Goal: Information Seeking & Learning: Learn about a topic

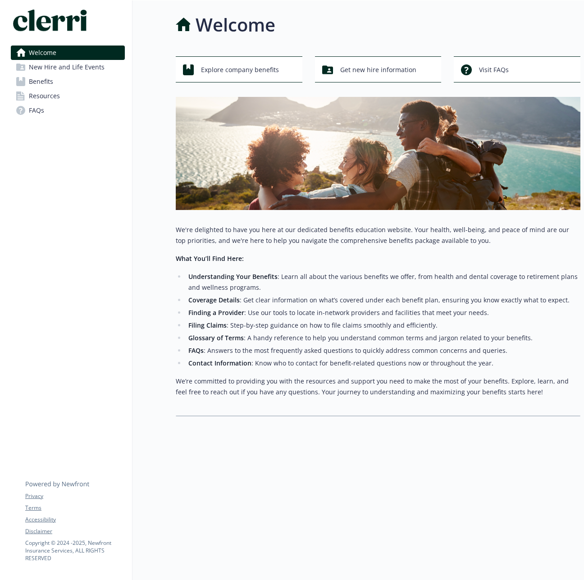
click at [56, 98] on span "Resources" at bounding box center [44, 96] width 31 height 14
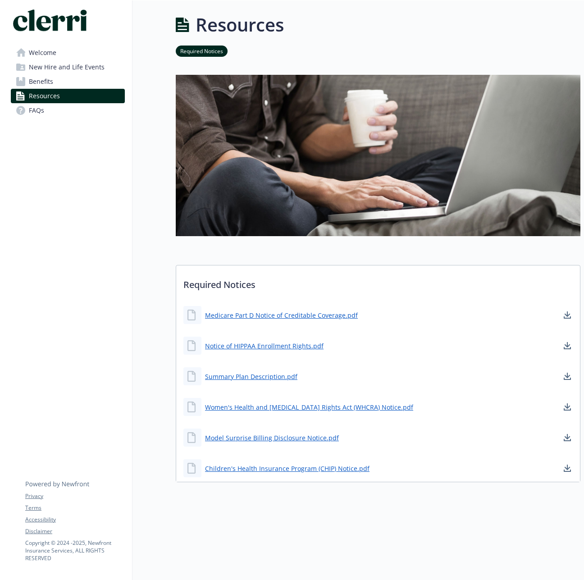
click at [81, 79] on link "Benefits" at bounding box center [68, 81] width 114 height 14
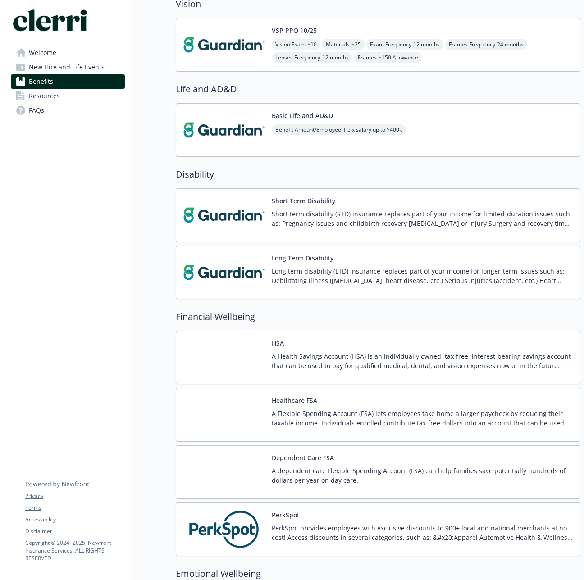
scroll to position [551, 0]
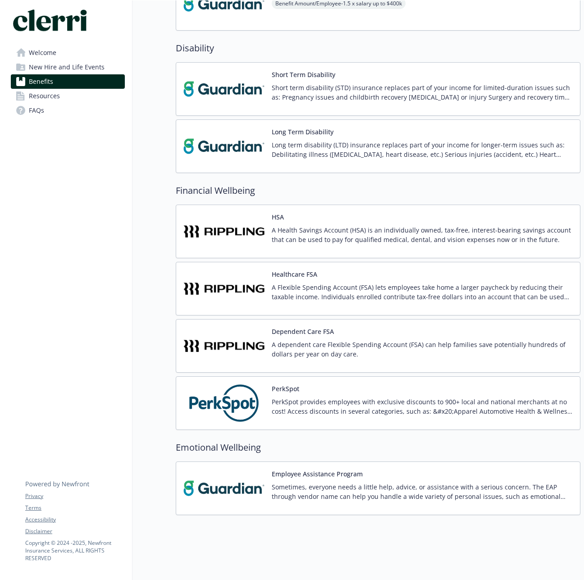
click at [42, 66] on span "New Hire and Life Events" at bounding box center [67, 67] width 76 height 14
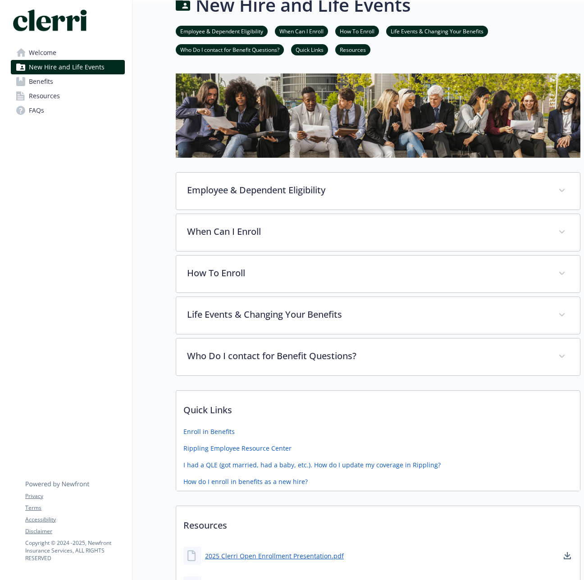
click at [43, 54] on span "Welcome" at bounding box center [43, 53] width 28 height 14
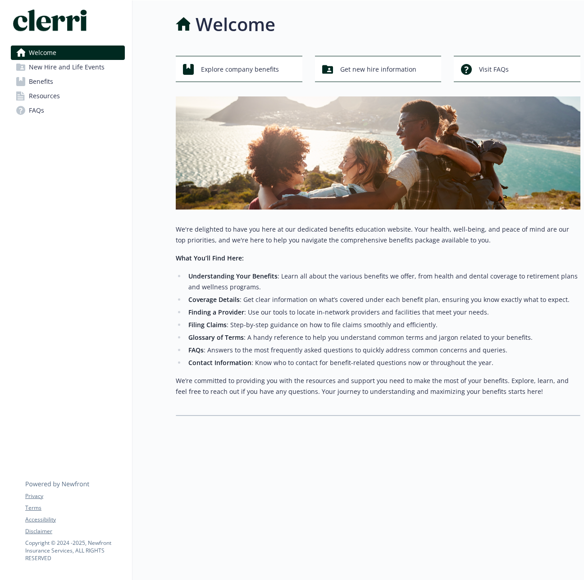
scroll to position [0, 0]
click at [198, 67] on div "Explore company benefits" at bounding box center [240, 69] width 115 height 17
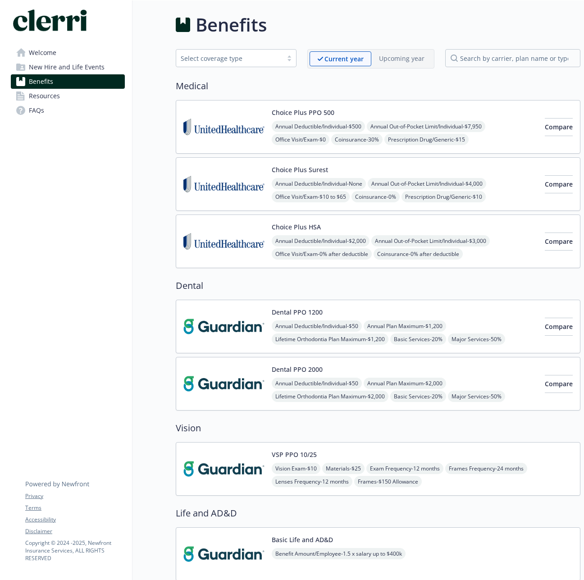
click at [52, 110] on link "FAQs" at bounding box center [68, 110] width 114 height 14
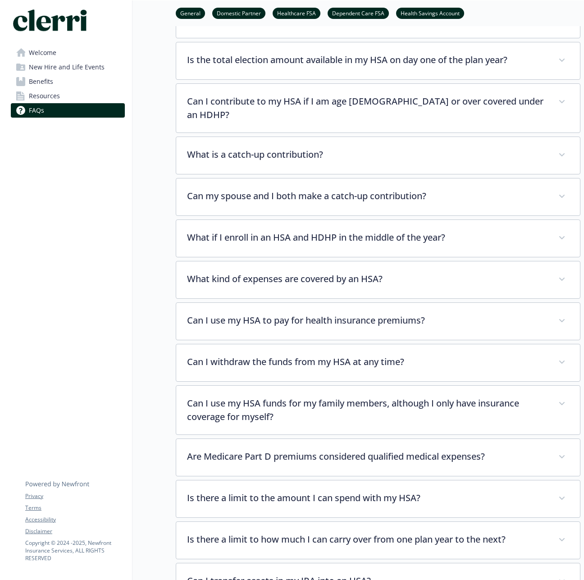
scroll to position [1008, 0]
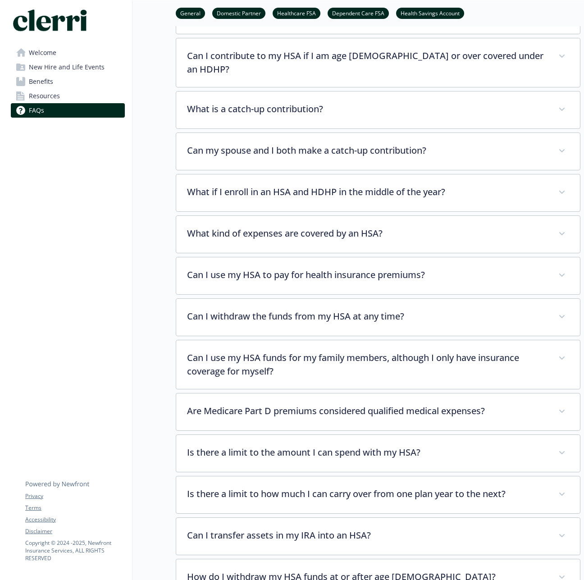
click at [66, 57] on link "Welcome" at bounding box center [68, 53] width 114 height 14
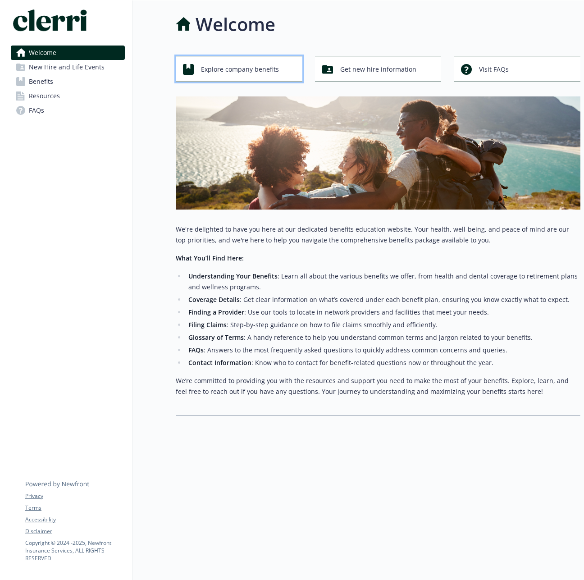
click at [255, 68] on span "Explore company benefits" at bounding box center [240, 69] width 78 height 17
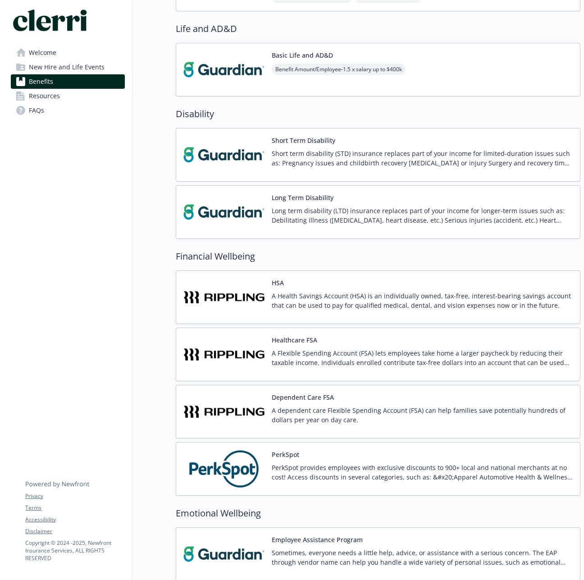
scroll to position [551, 0]
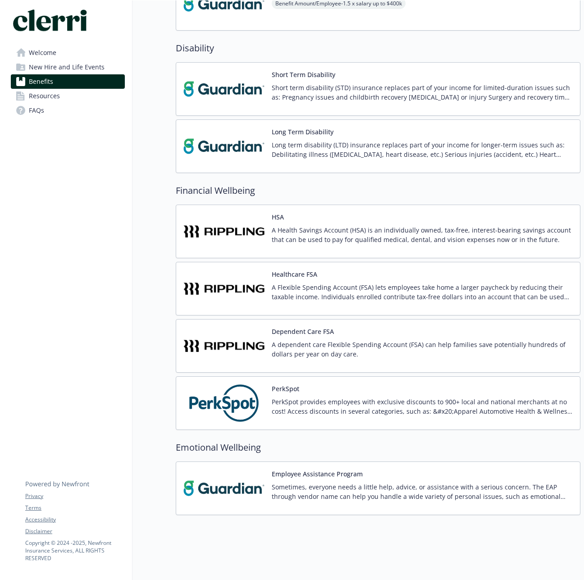
click at [293, 486] on p "Sometimes, everyone needs a little help, advice, or assistance with a serious c…" at bounding box center [422, 492] width 301 height 19
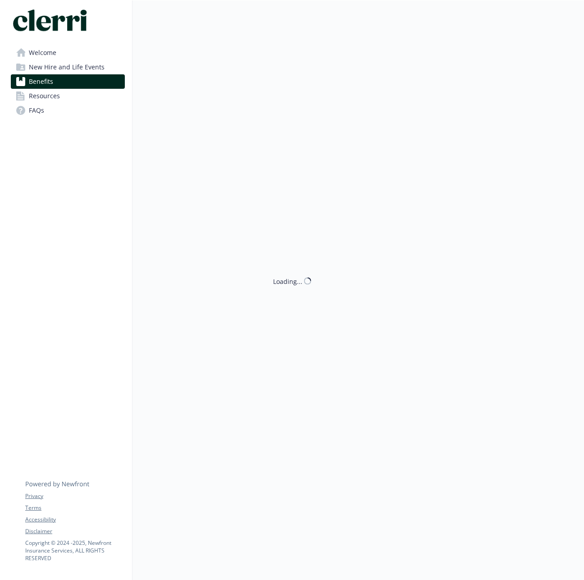
scroll to position [551, 0]
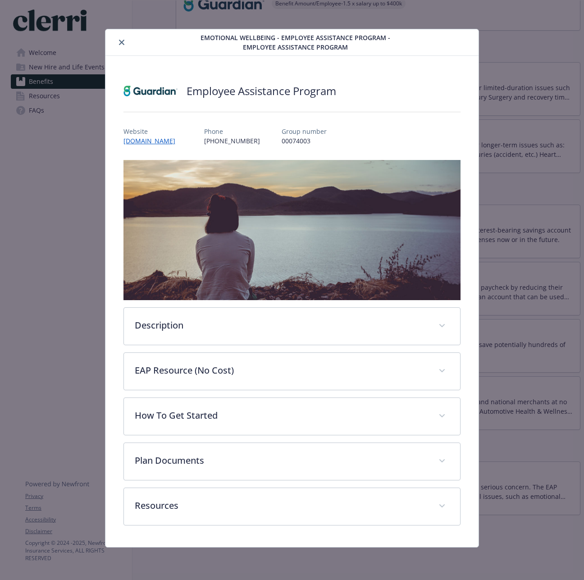
drag, startPoint x: 201, startPoint y: 139, endPoint x: 111, endPoint y: 138, distance: 89.3
click at [111, 138] on div "Employee Assistance Program Website [DOMAIN_NAME] Phone [PHONE_NUMBER] Group nu…" at bounding box center [292, 302] width 373 height 492
copy link "[DOMAIN_NAME]"
